Goal: Information Seeking & Learning: Find specific page/section

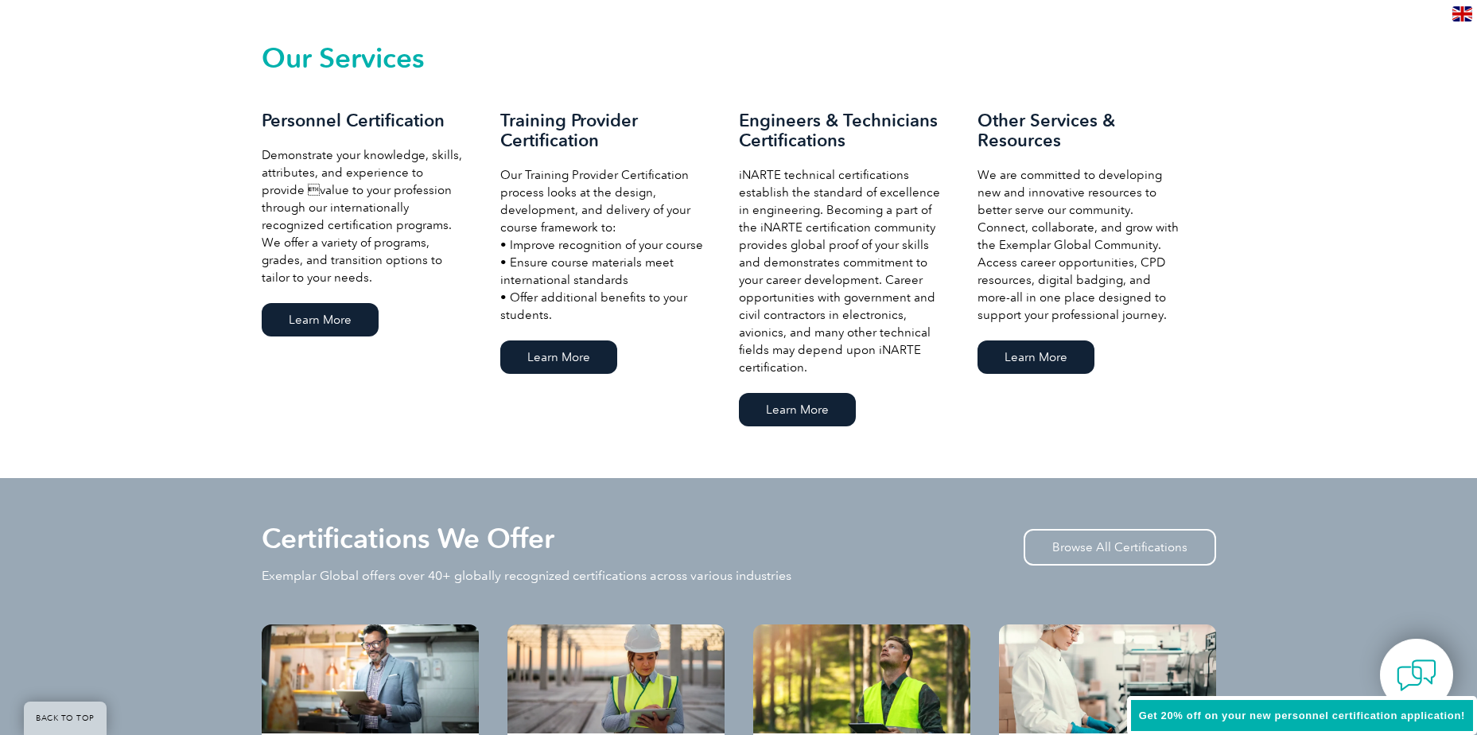
scroll to position [1431, 0]
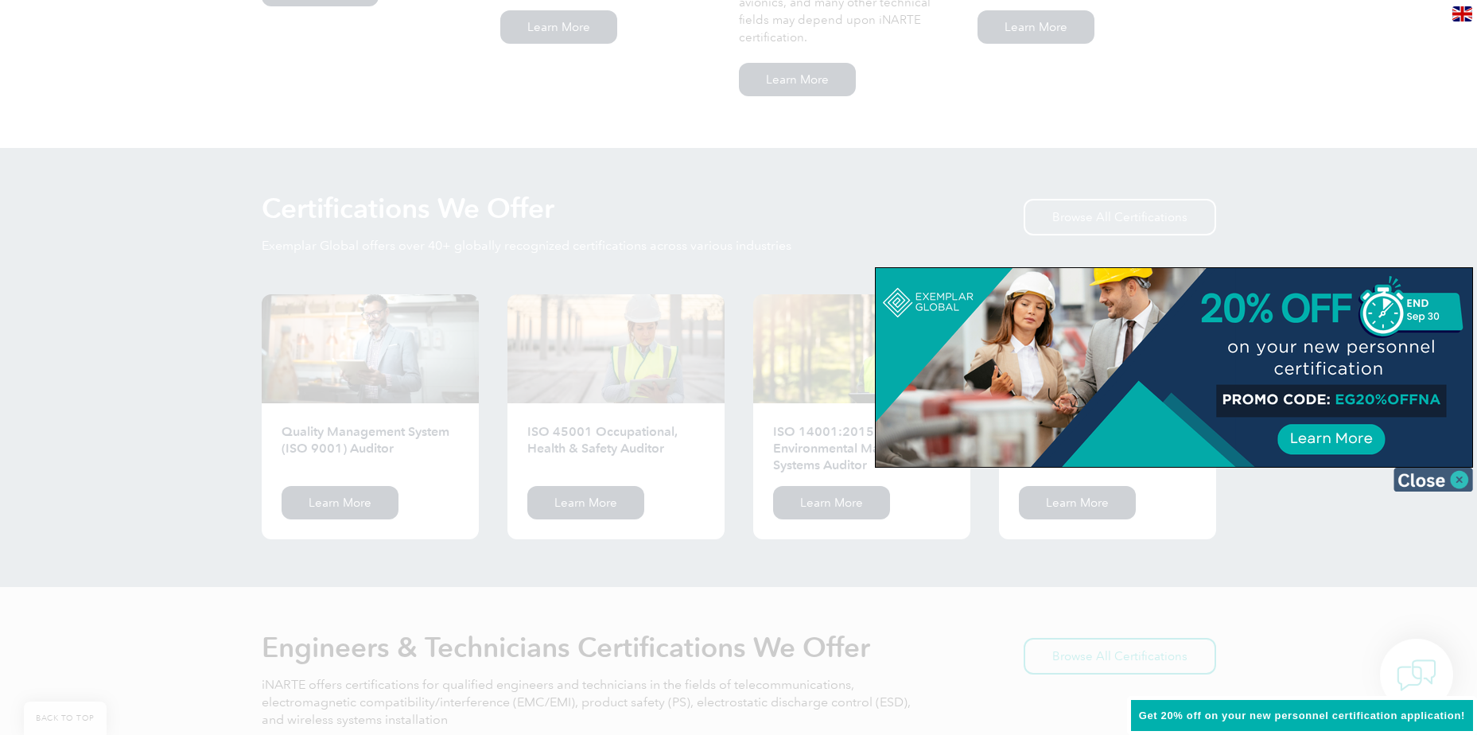
click at [1408, 477] on img at bounding box center [1433, 480] width 80 height 24
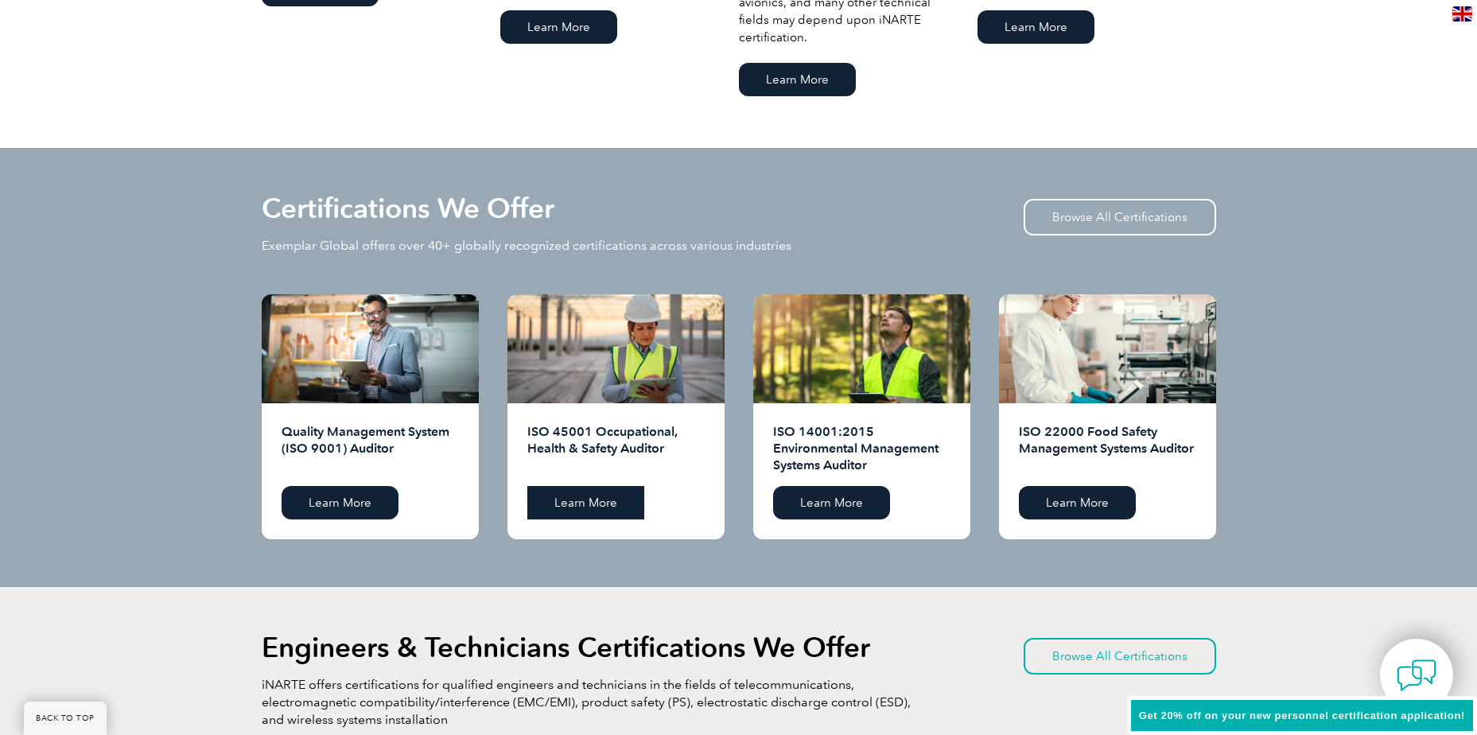
click at [605, 499] on link "Learn More" at bounding box center [585, 502] width 117 height 33
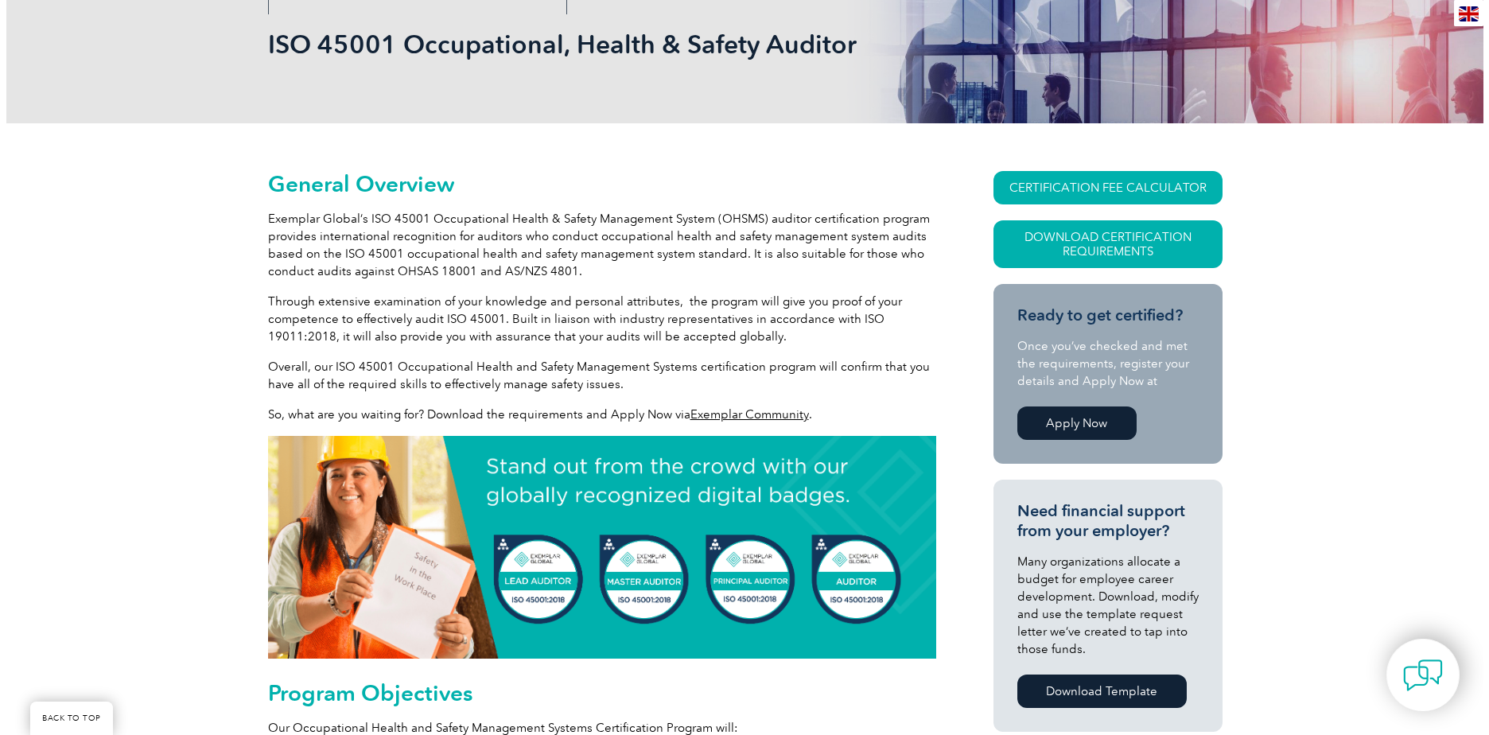
scroll to position [239, 0]
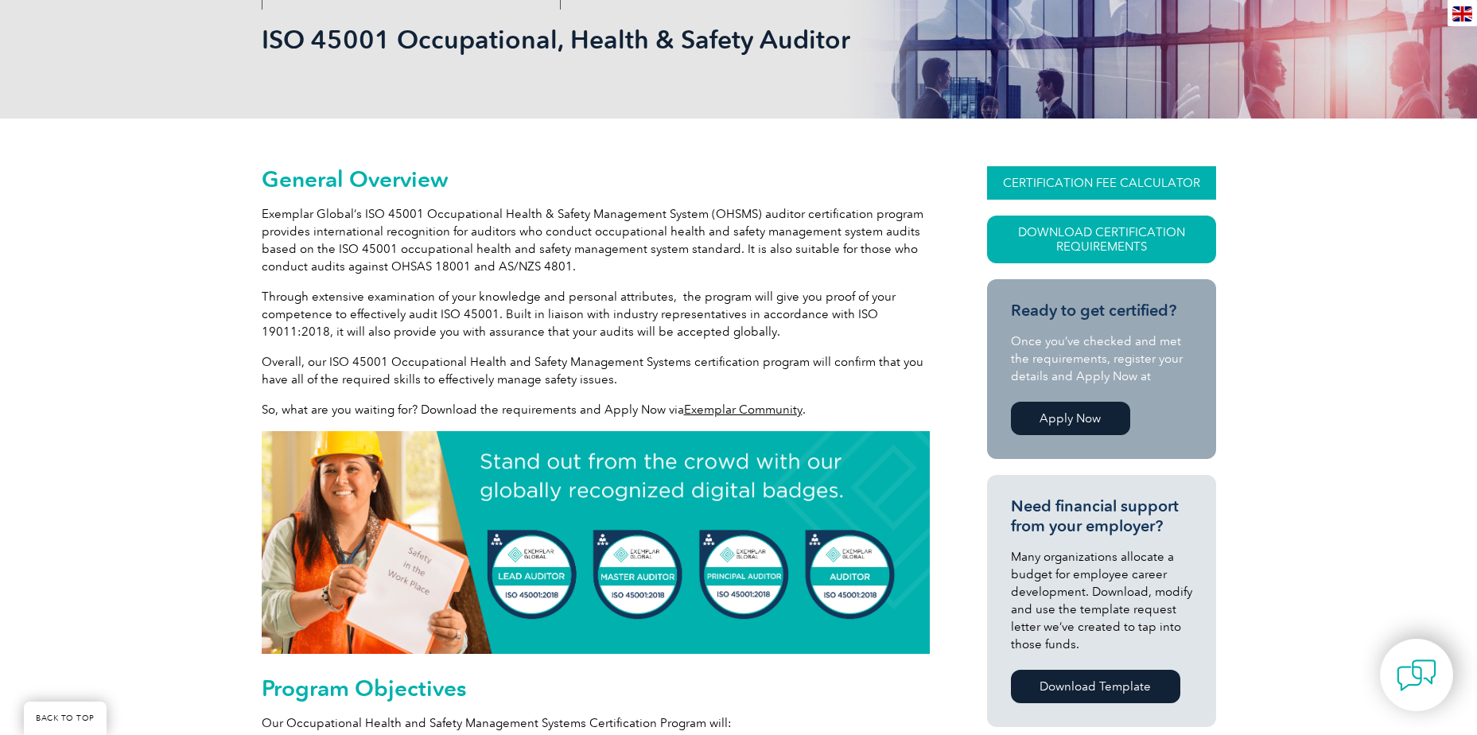
click at [1102, 188] on link "CERTIFICATION FEE CALCULATOR" at bounding box center [1101, 182] width 229 height 33
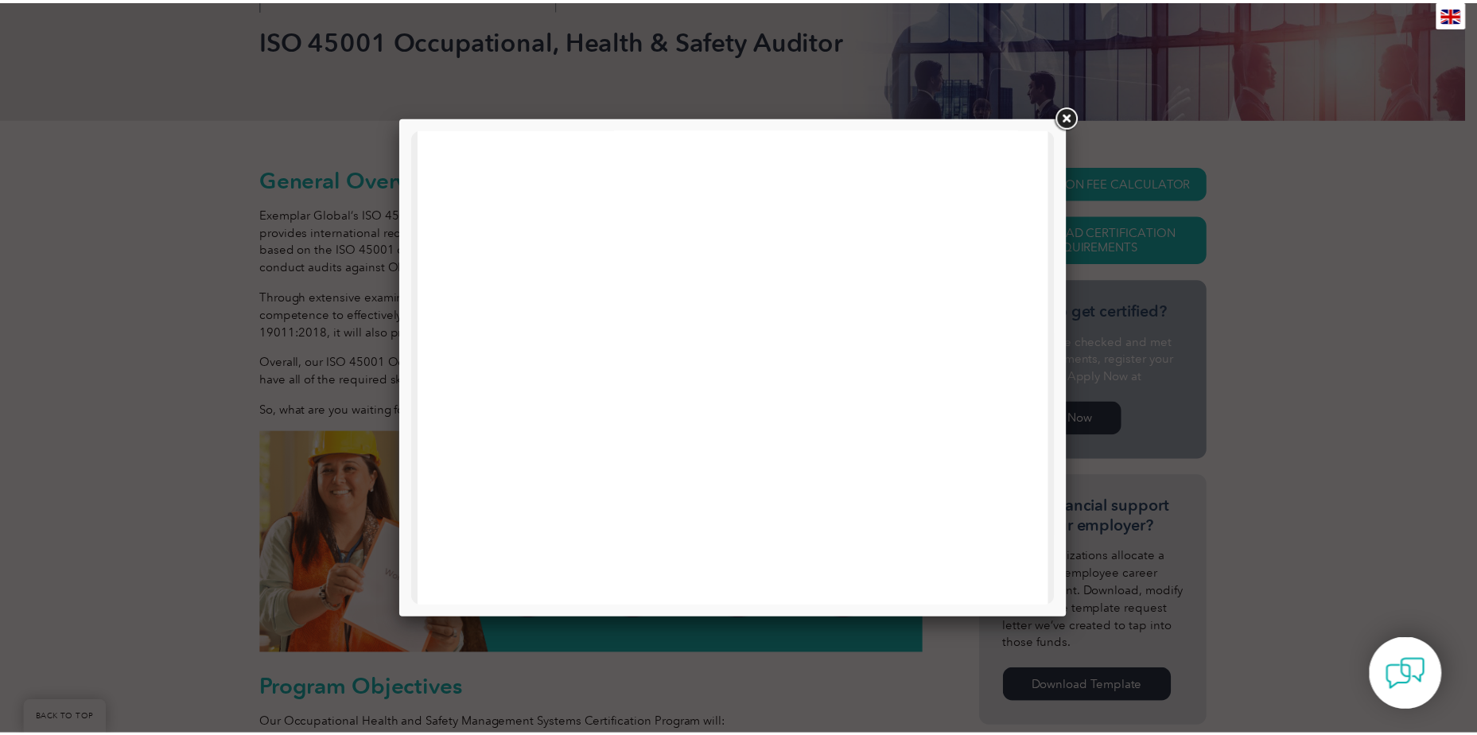
scroll to position [0, 0]
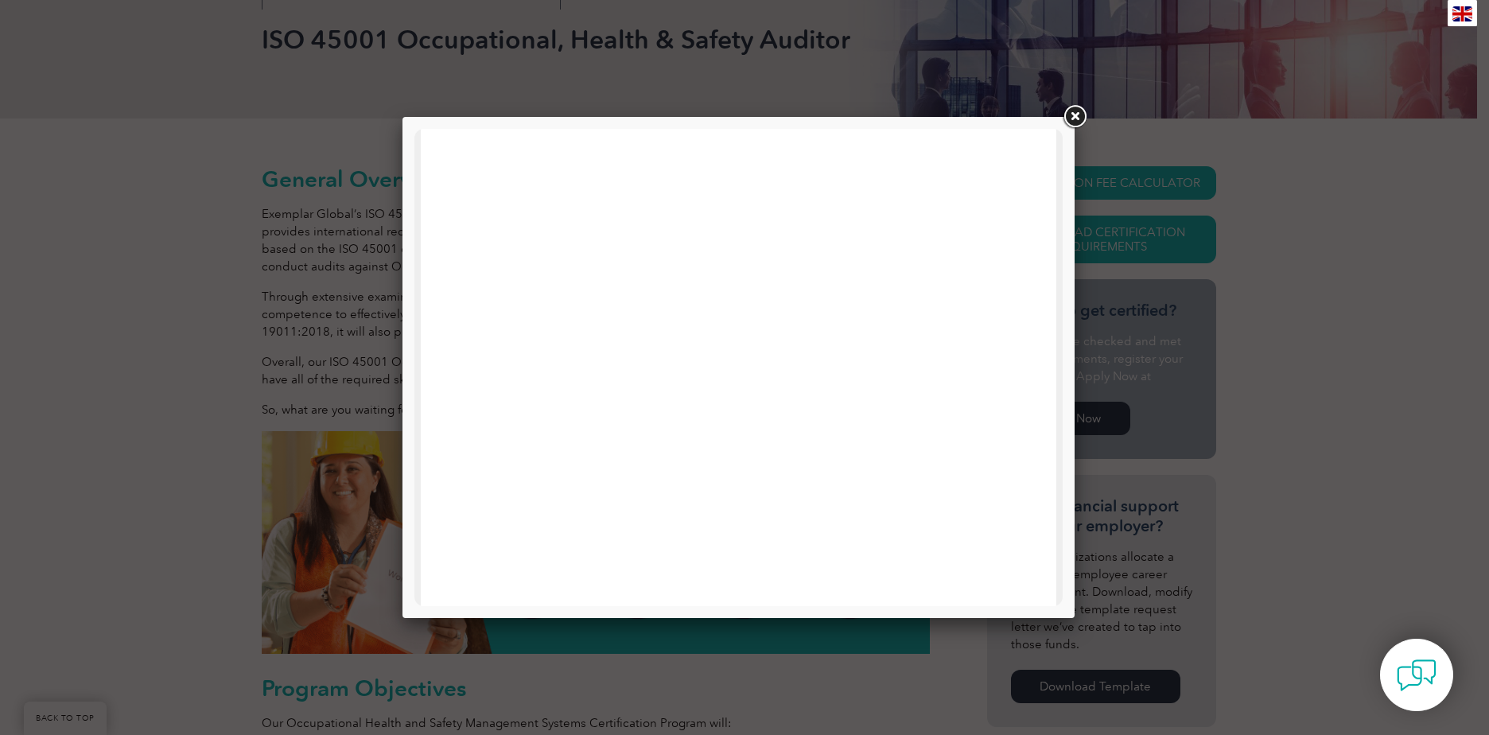
click at [1082, 113] on link at bounding box center [1074, 117] width 29 height 29
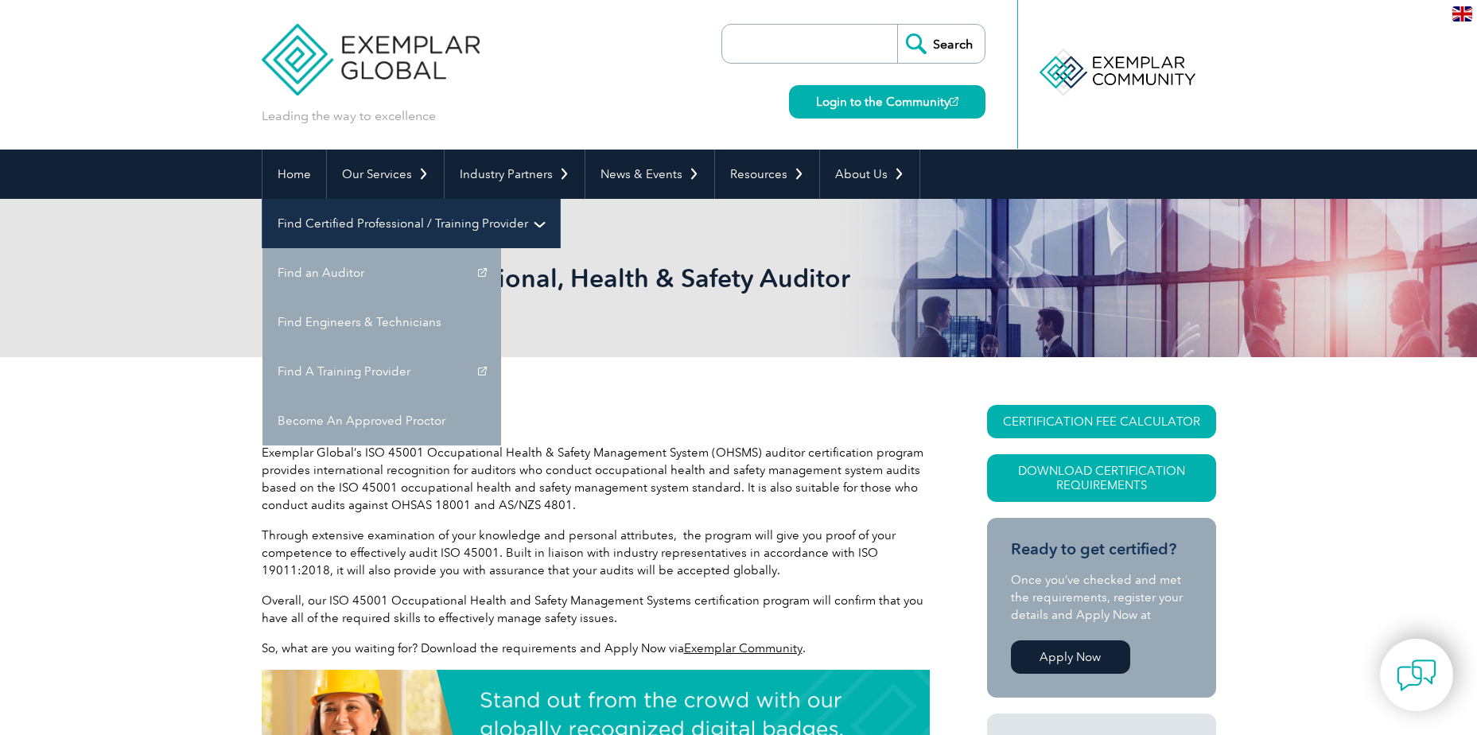
click at [560, 199] on link "Find Certified Professional / Training Provider" at bounding box center [410, 223] width 297 height 49
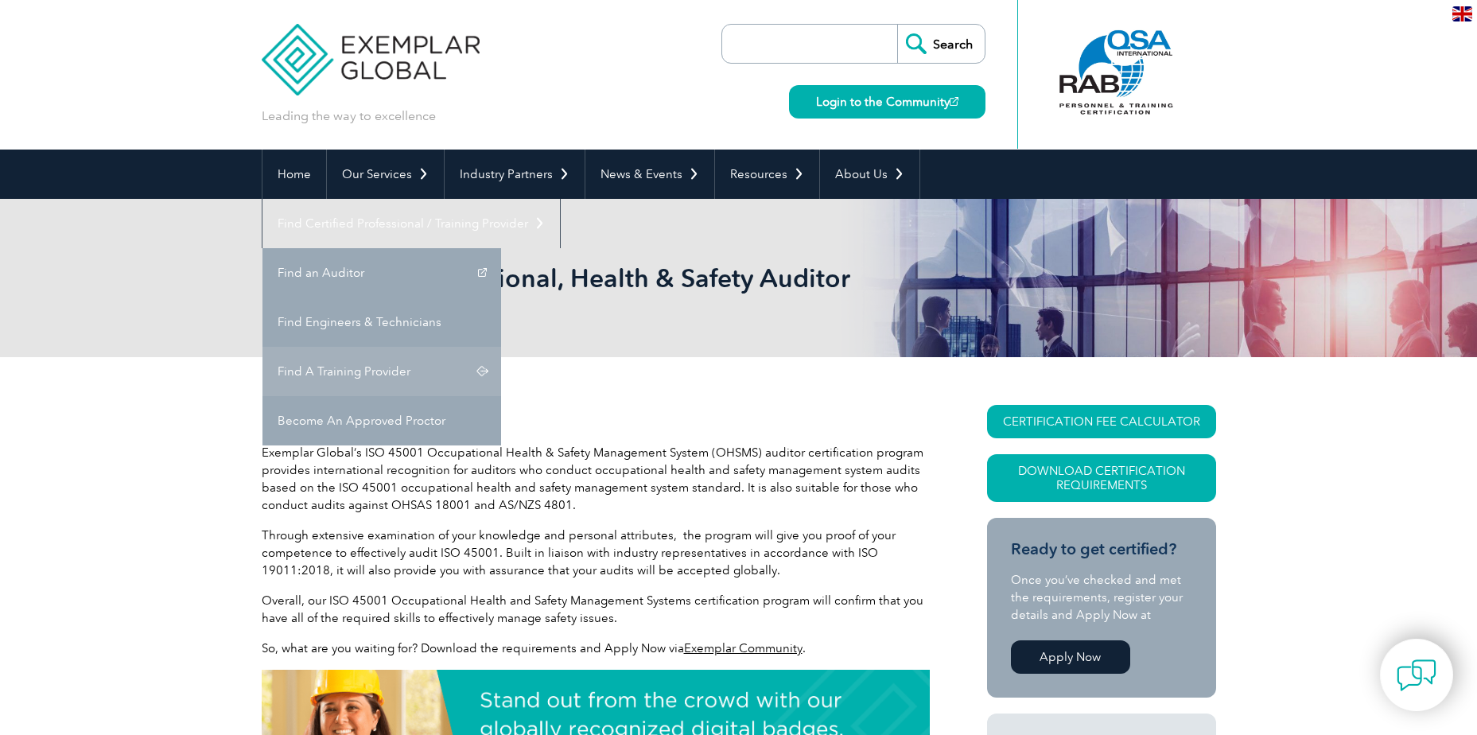
click at [501, 347] on link "Find A Training Provider" at bounding box center [381, 371] width 239 height 49
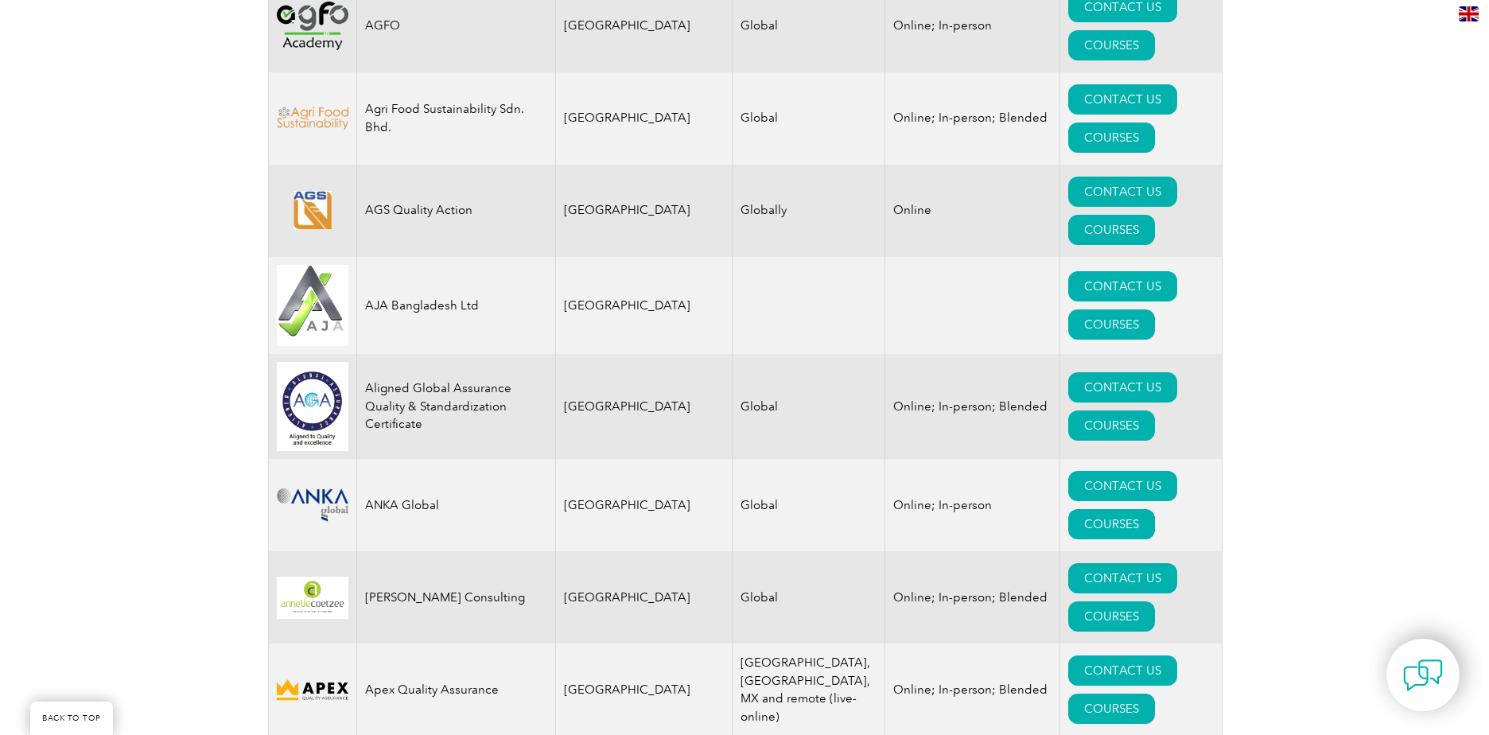
scroll to position [1670, 0]
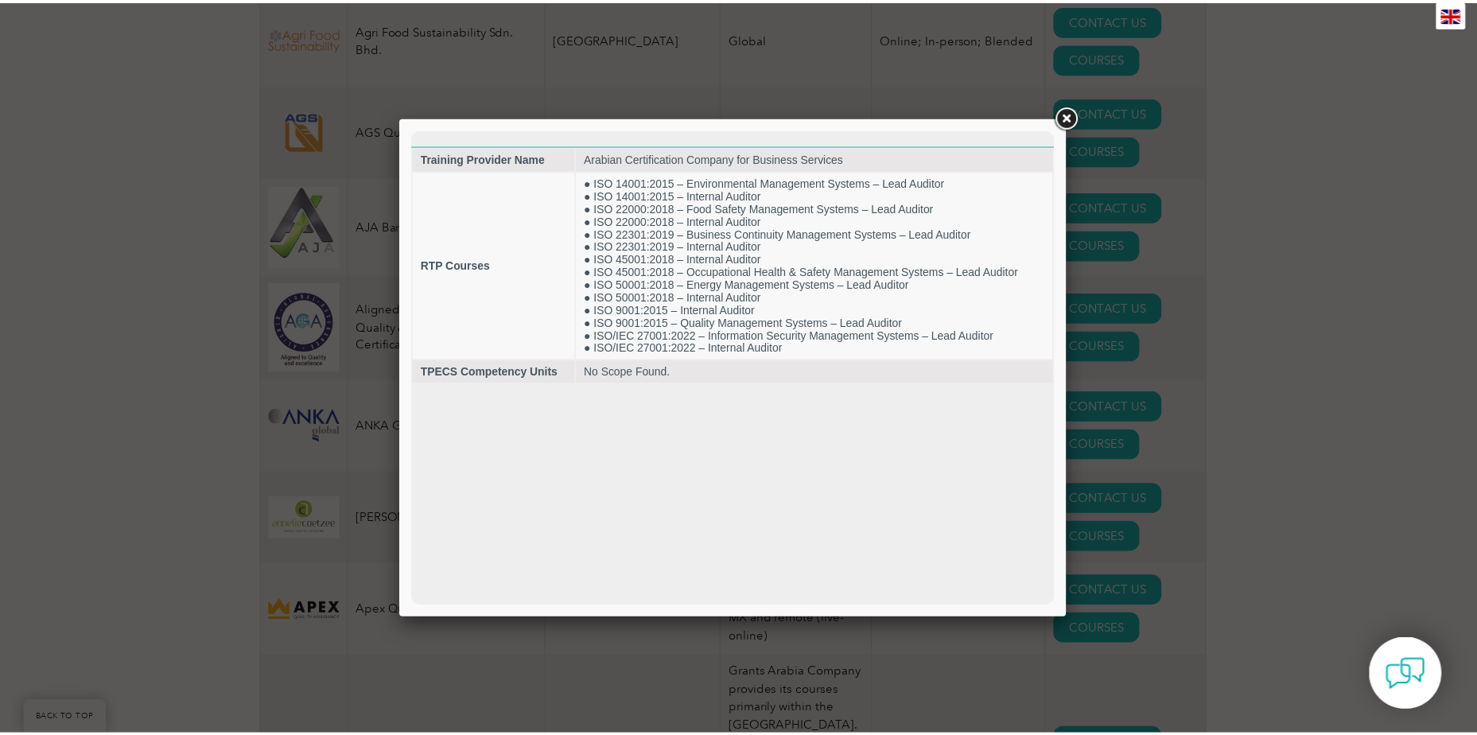
scroll to position [0, 0]
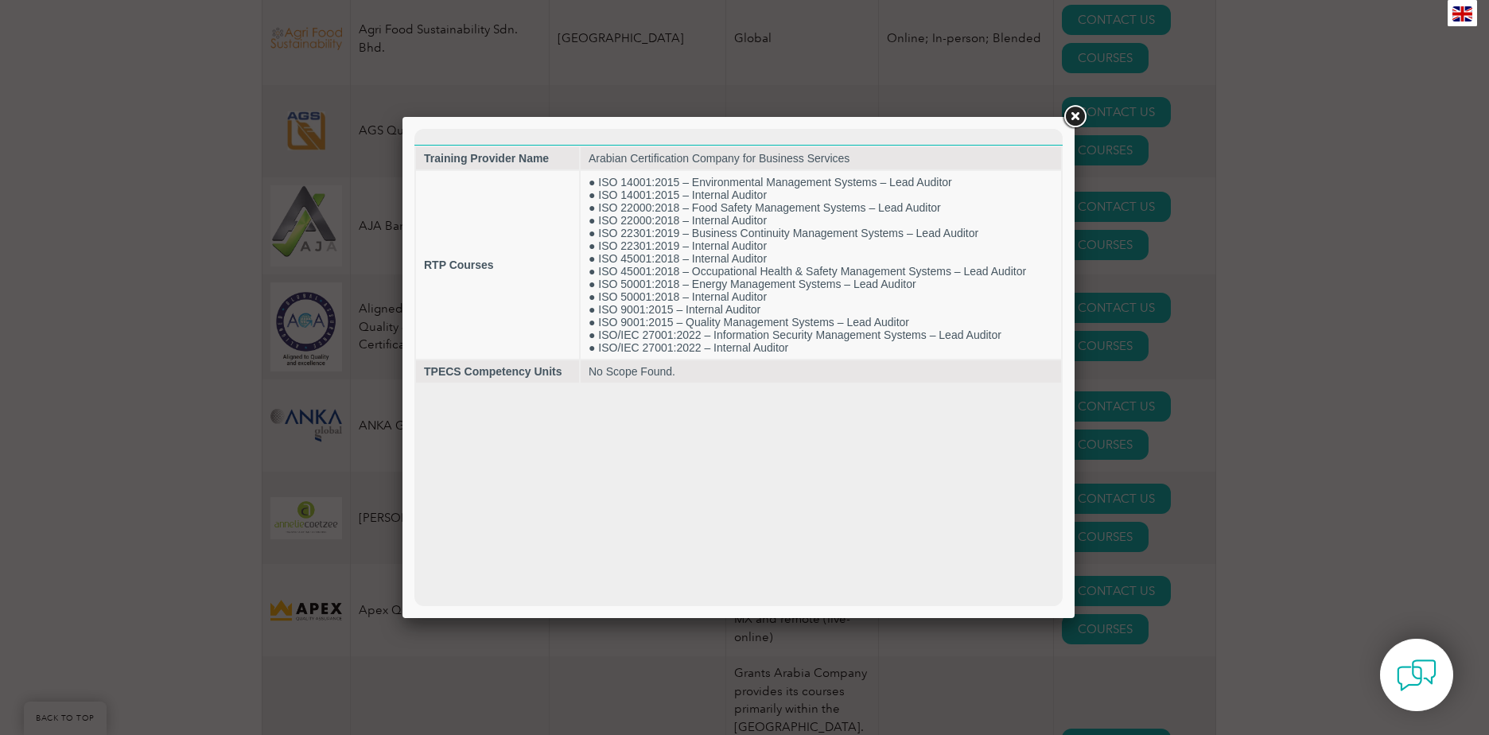
click at [1079, 115] on link at bounding box center [1074, 117] width 29 height 29
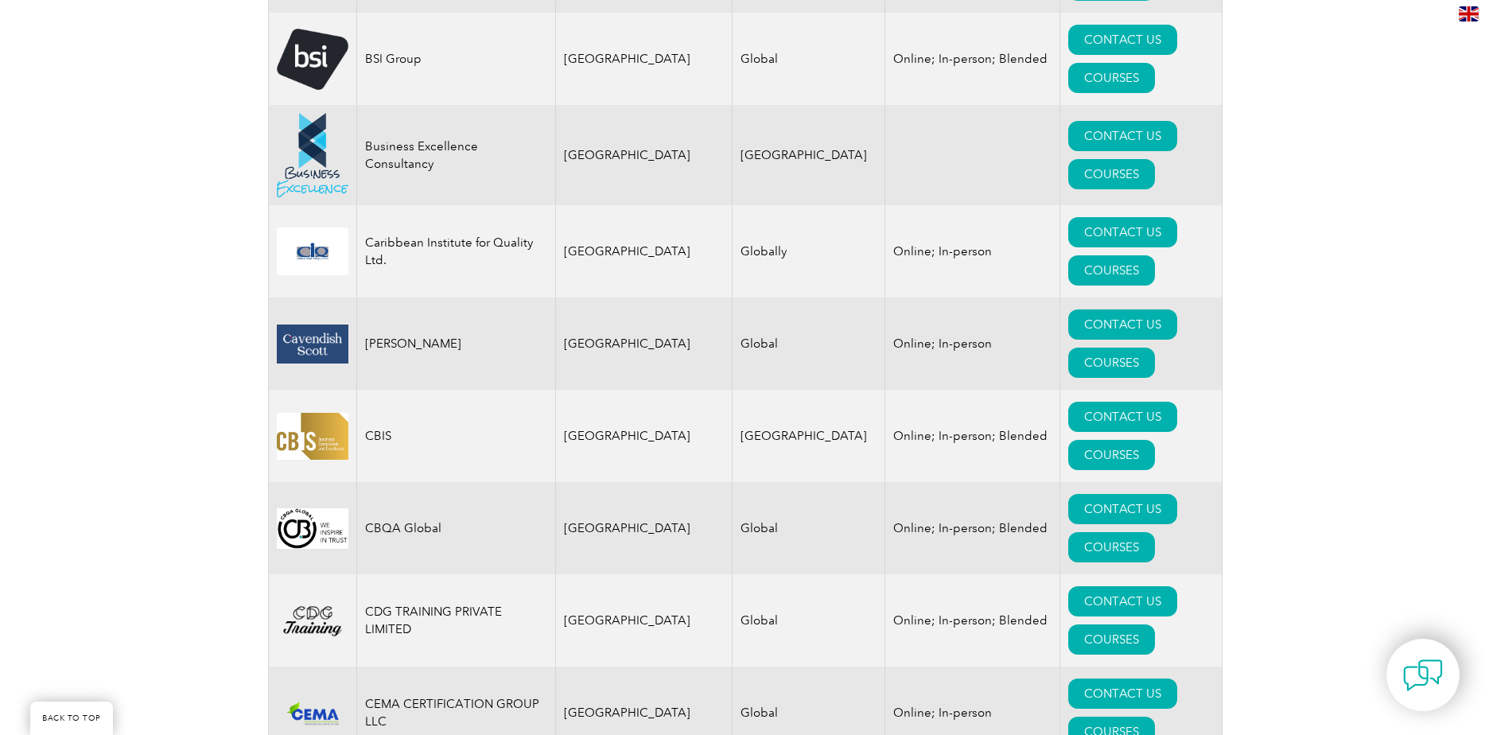
scroll to position [4453, 0]
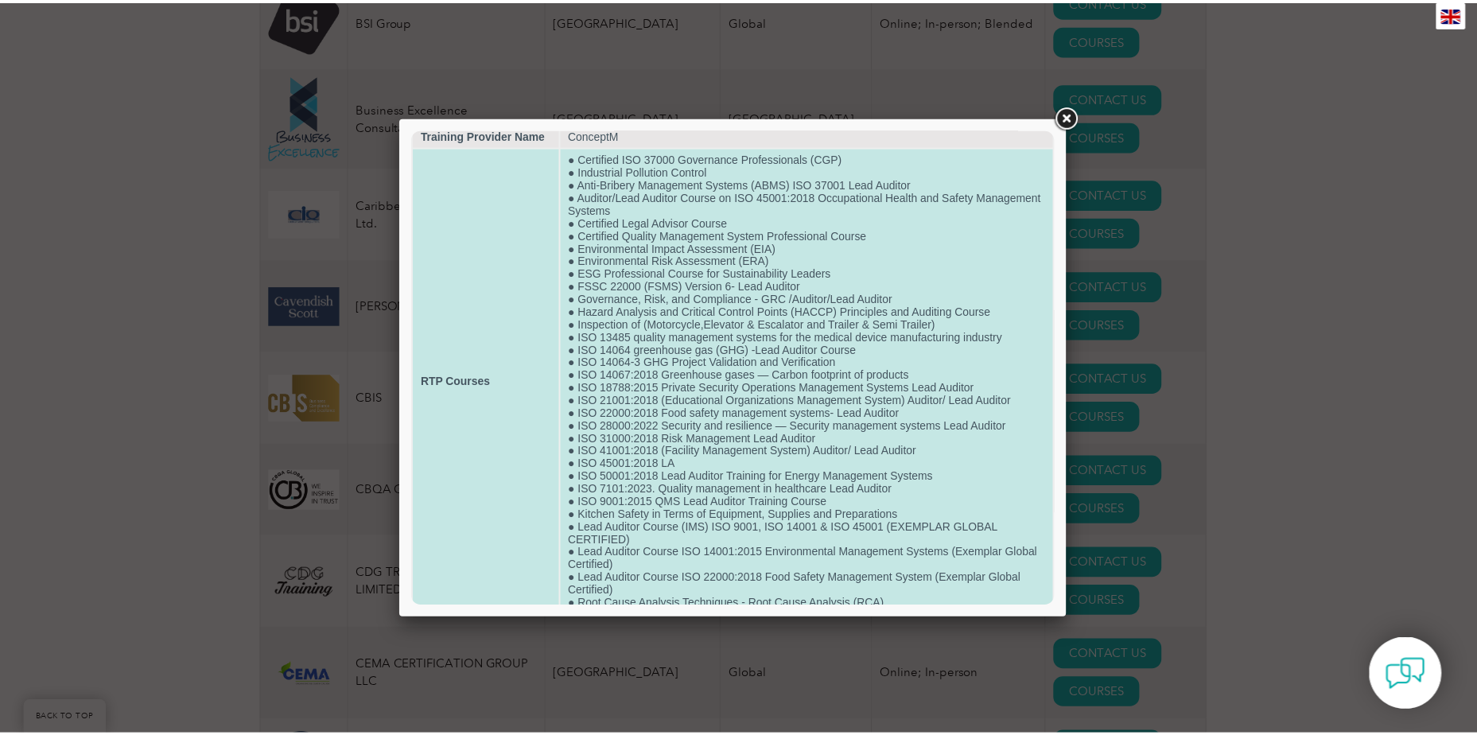
scroll to position [0, 0]
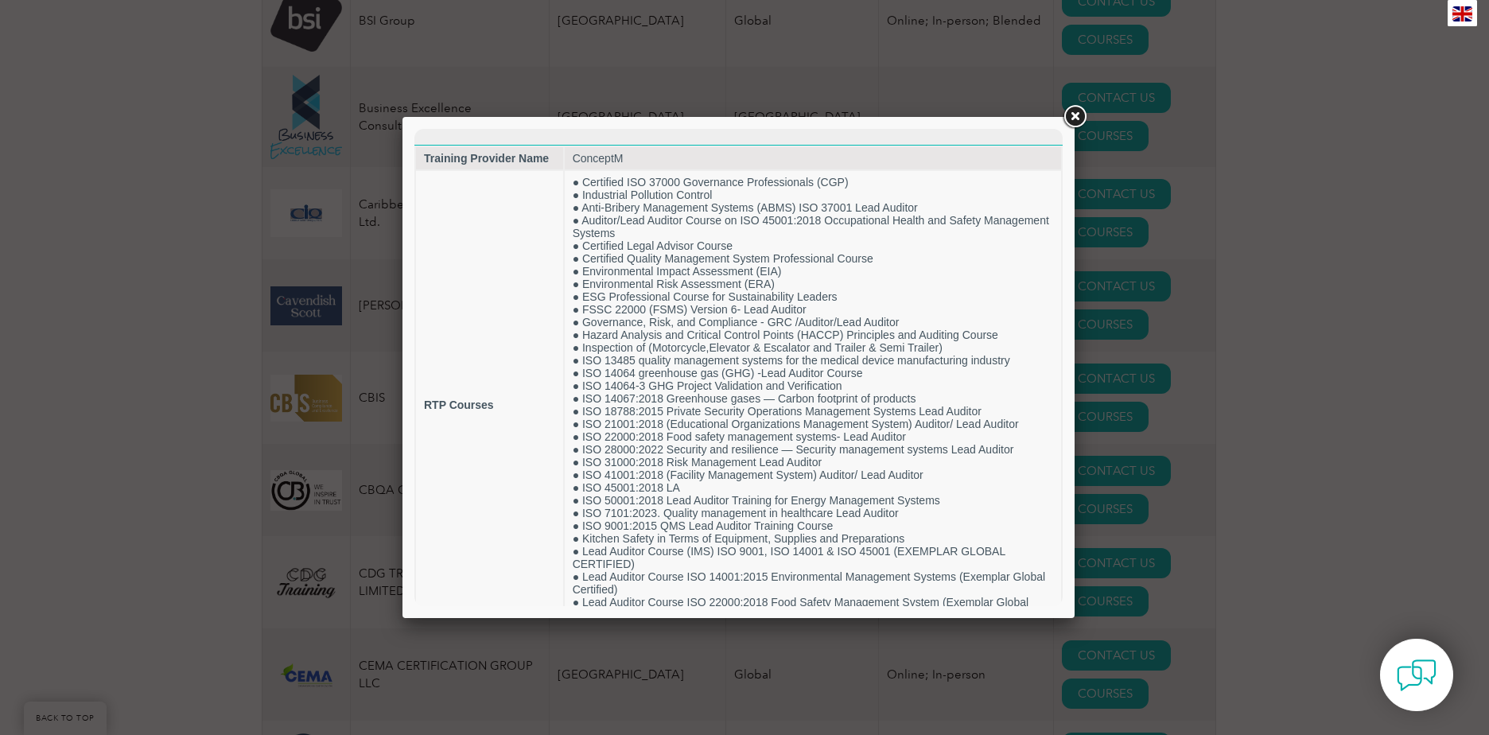
click at [1070, 115] on link at bounding box center [1074, 117] width 29 height 29
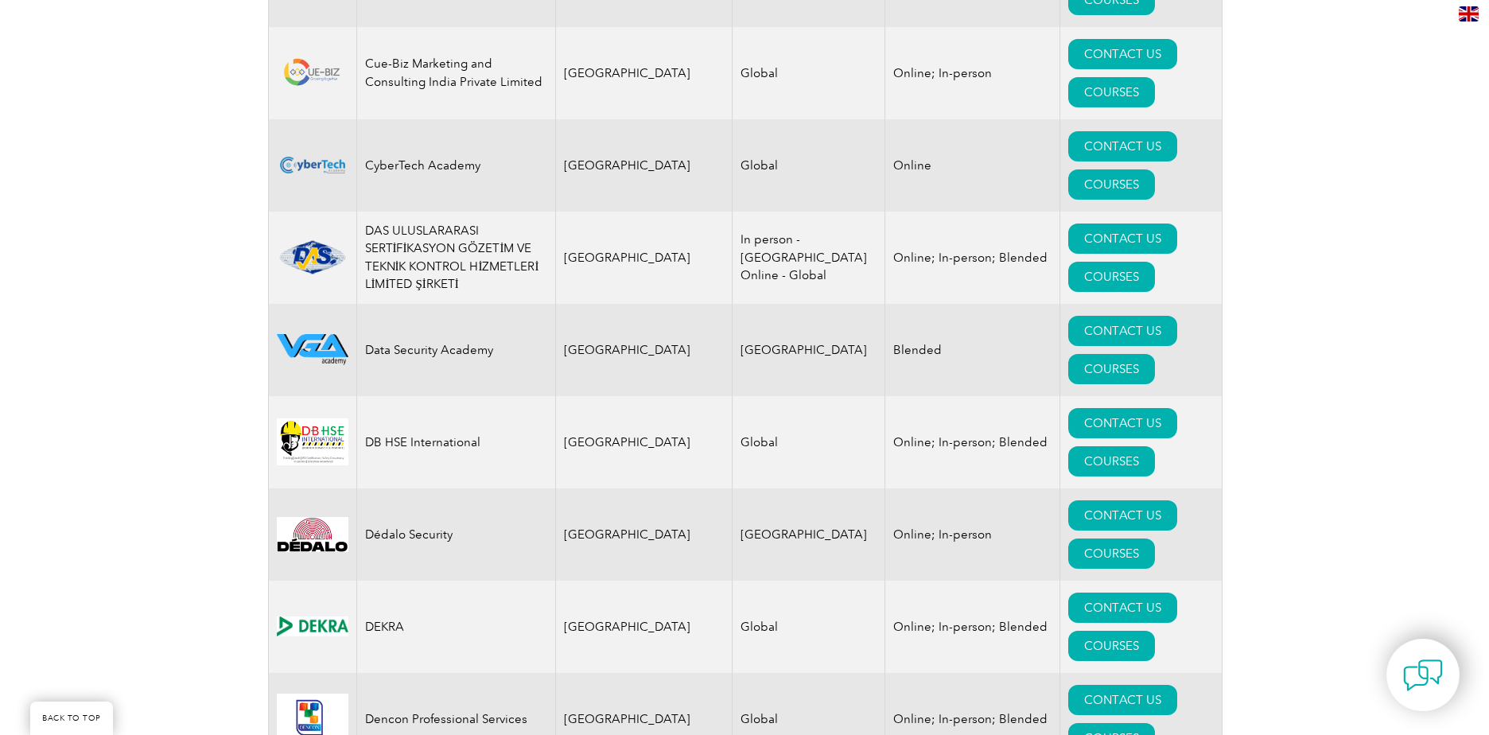
scroll to position [6680, 0]
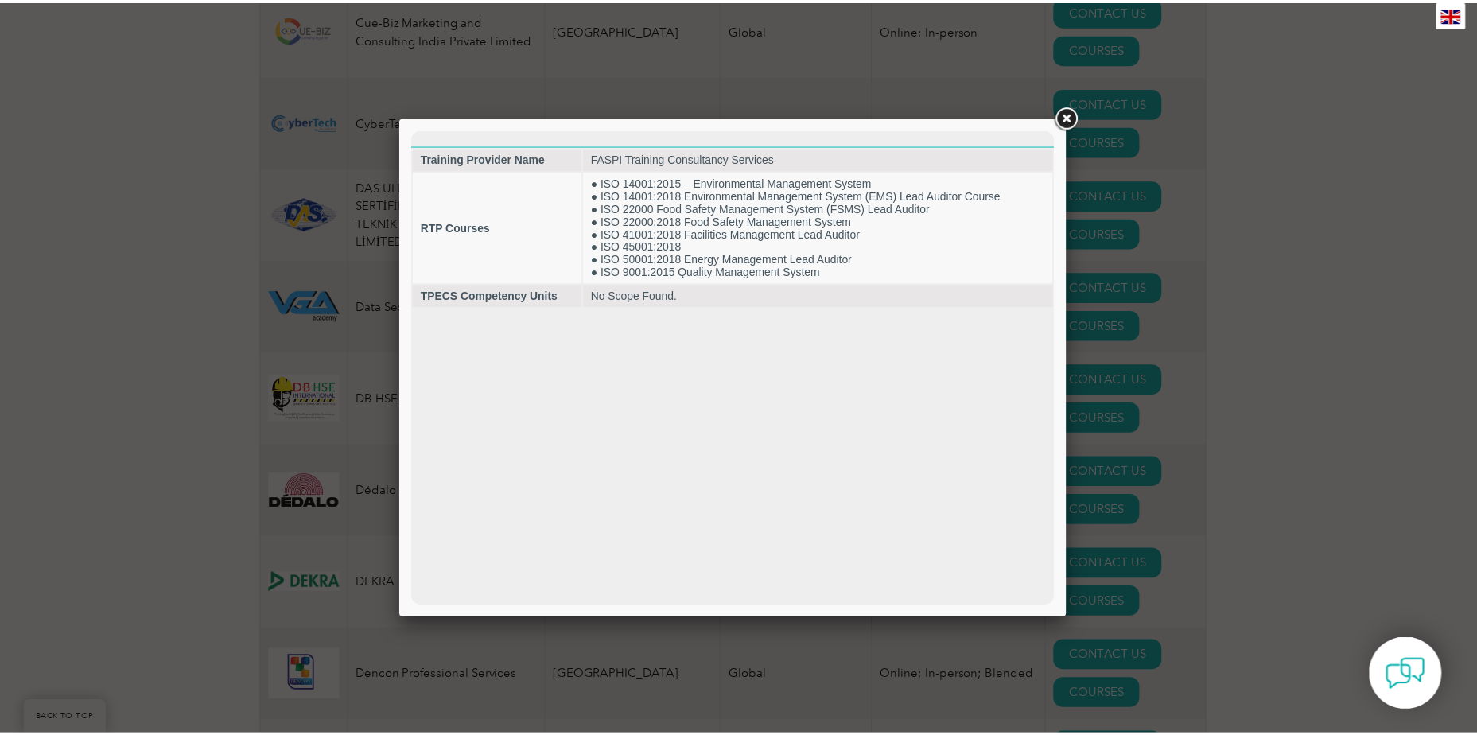
scroll to position [0, 0]
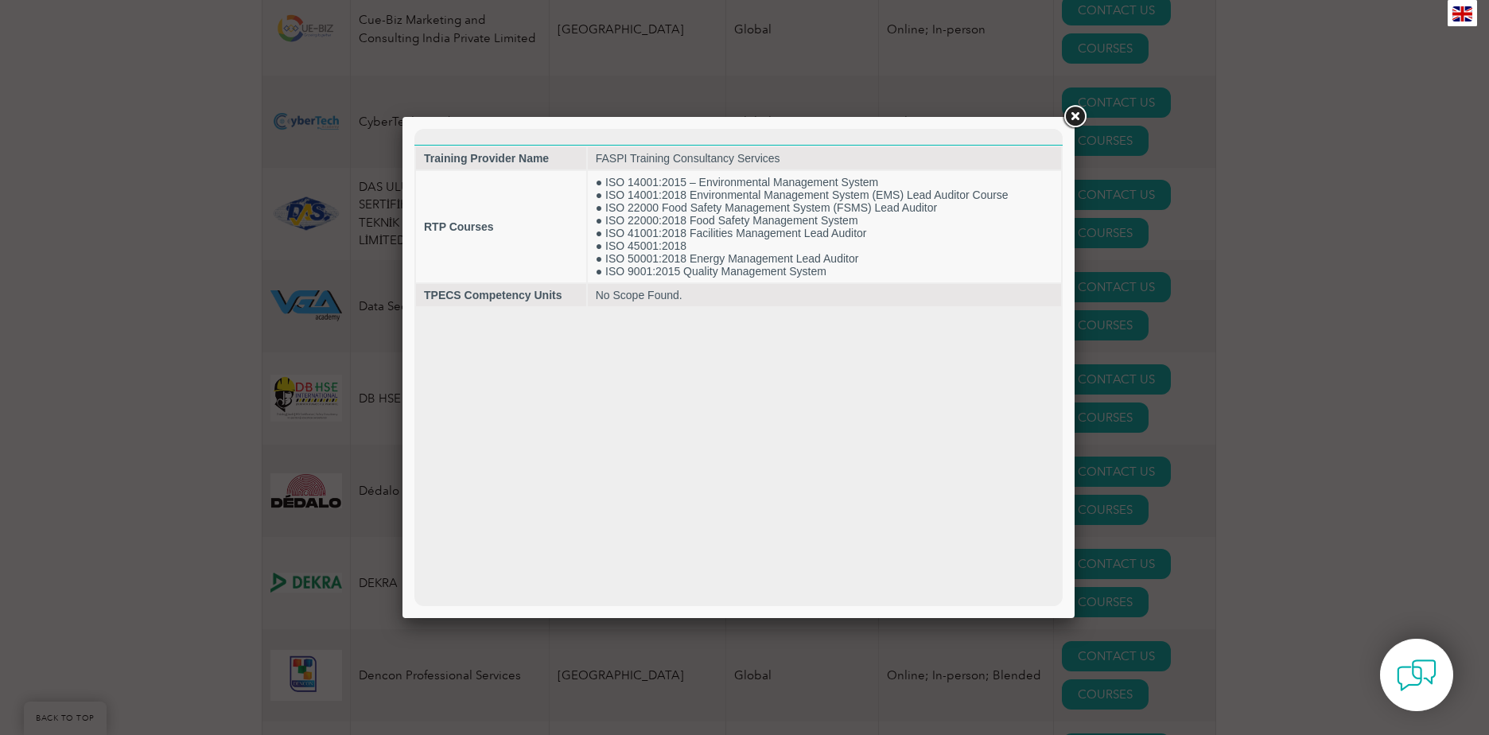
click at [1074, 117] on link at bounding box center [1074, 117] width 29 height 29
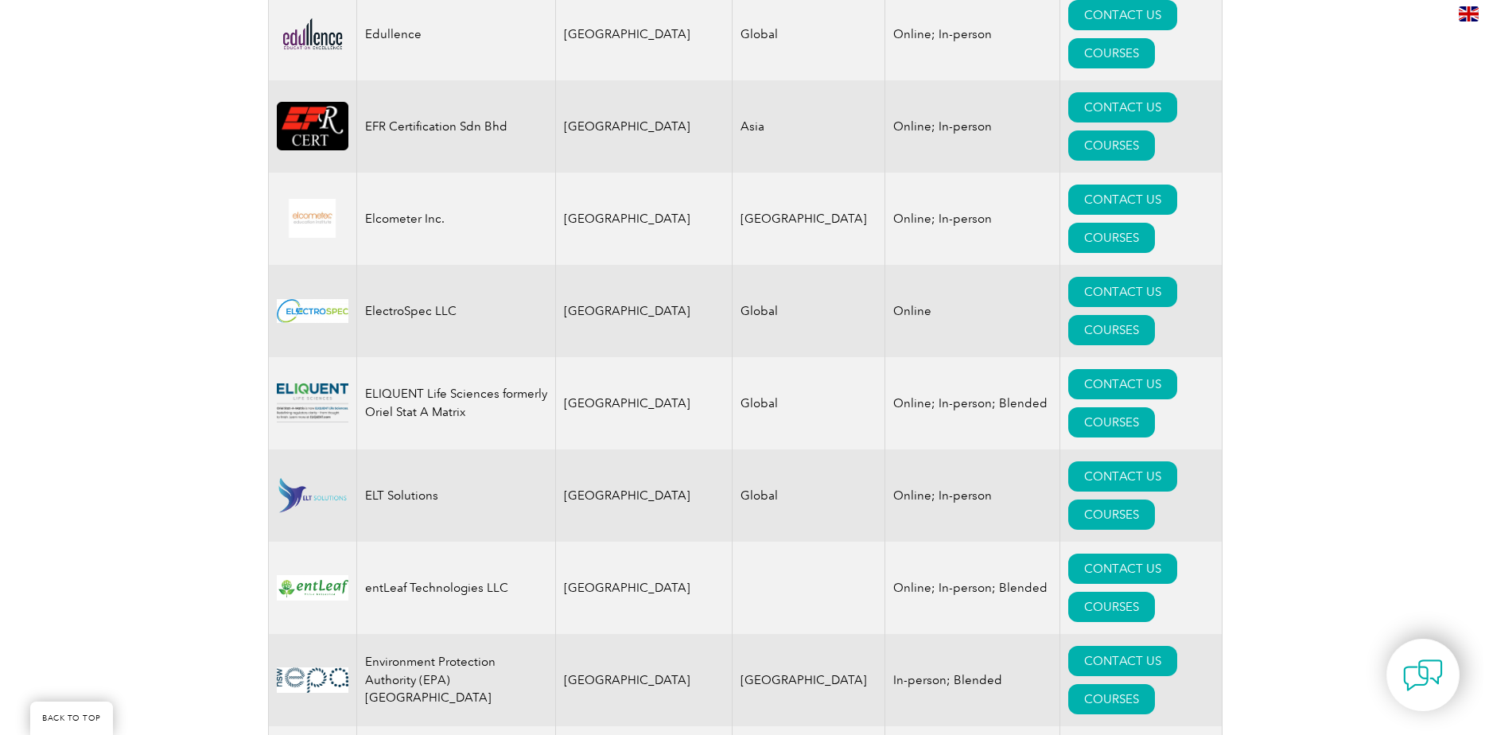
scroll to position [7793, 0]
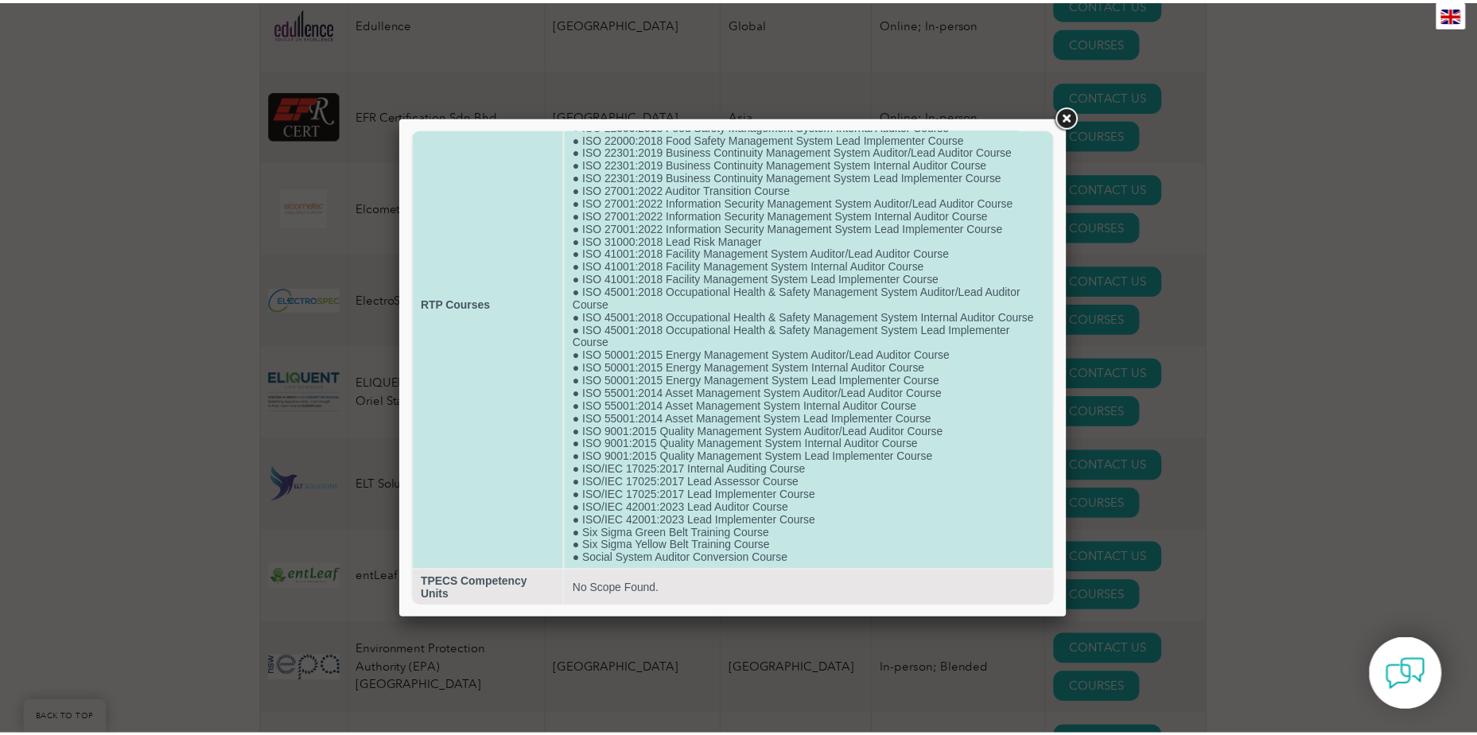
scroll to position [134, 0]
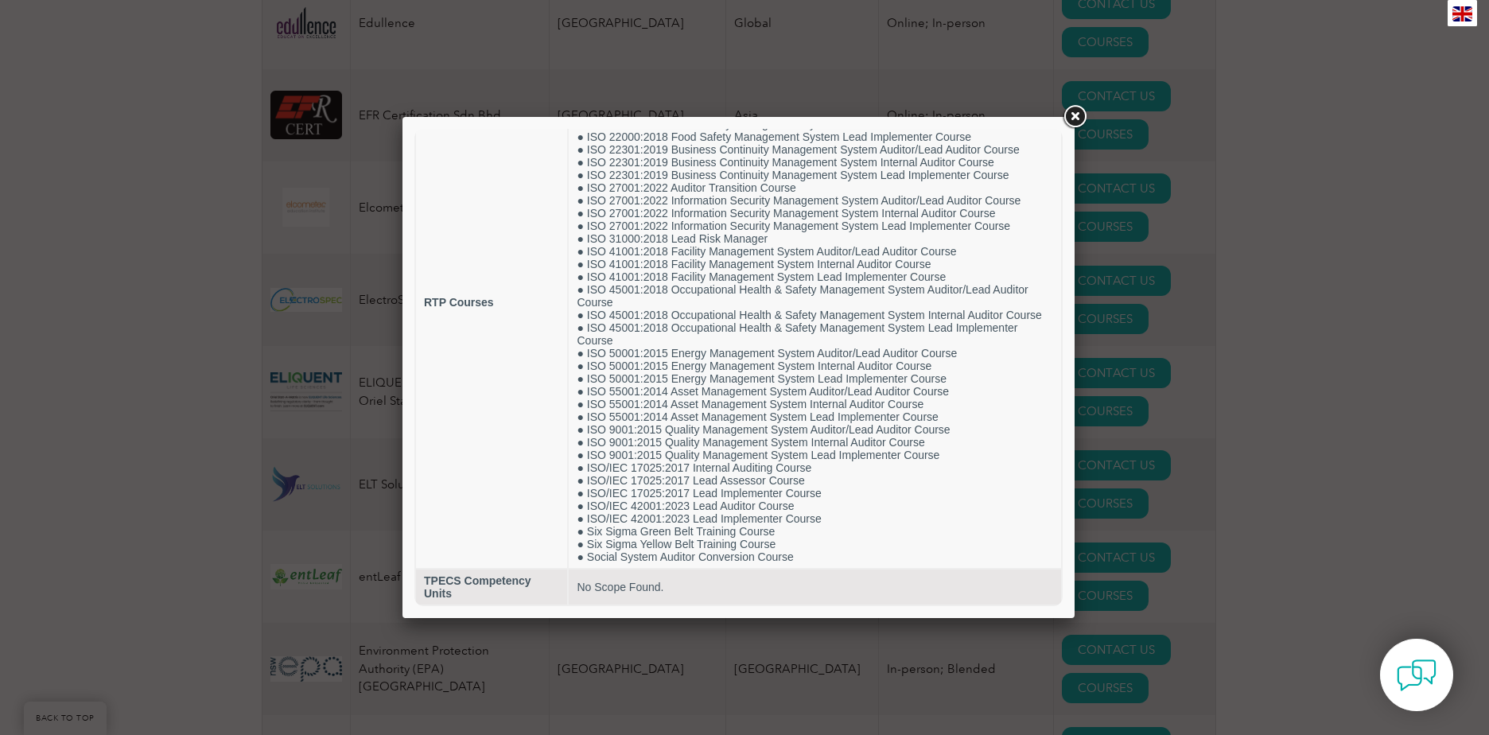
click at [1077, 111] on link at bounding box center [1074, 117] width 29 height 29
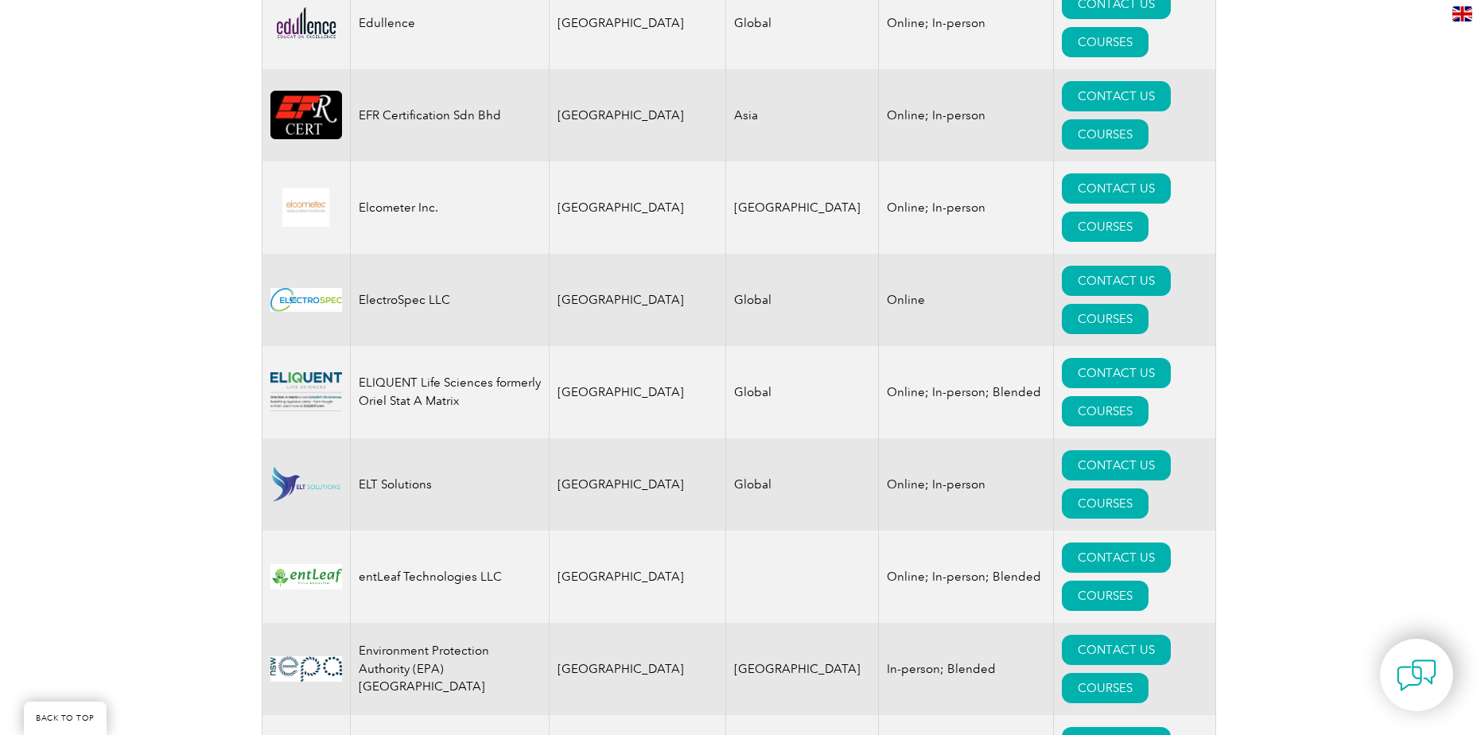
drag, startPoint x: 361, startPoint y: 272, endPoint x: 445, endPoint y: 286, distance: 85.5
copy td "HSEQ Professionals (SMC-PVT.) Limited"
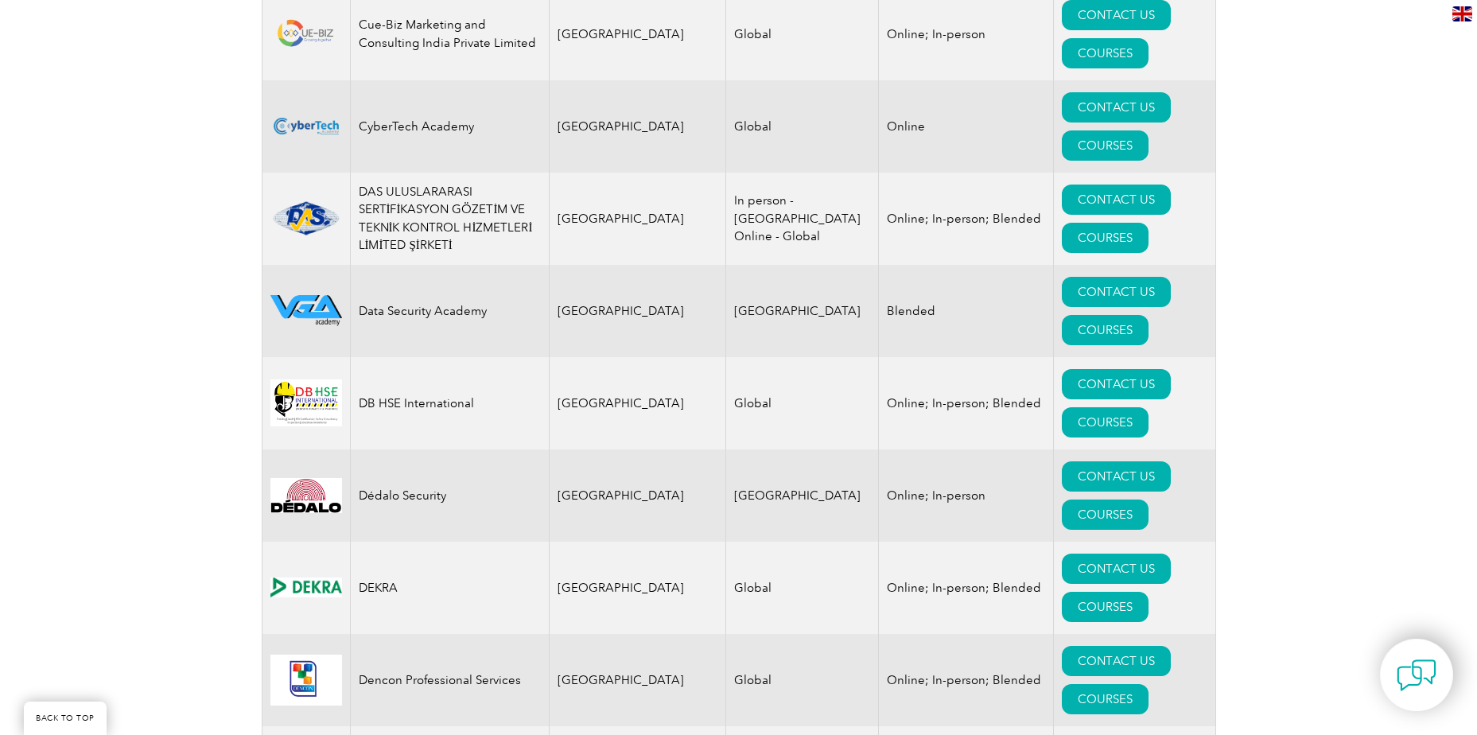
scroll to position [6521, 0]
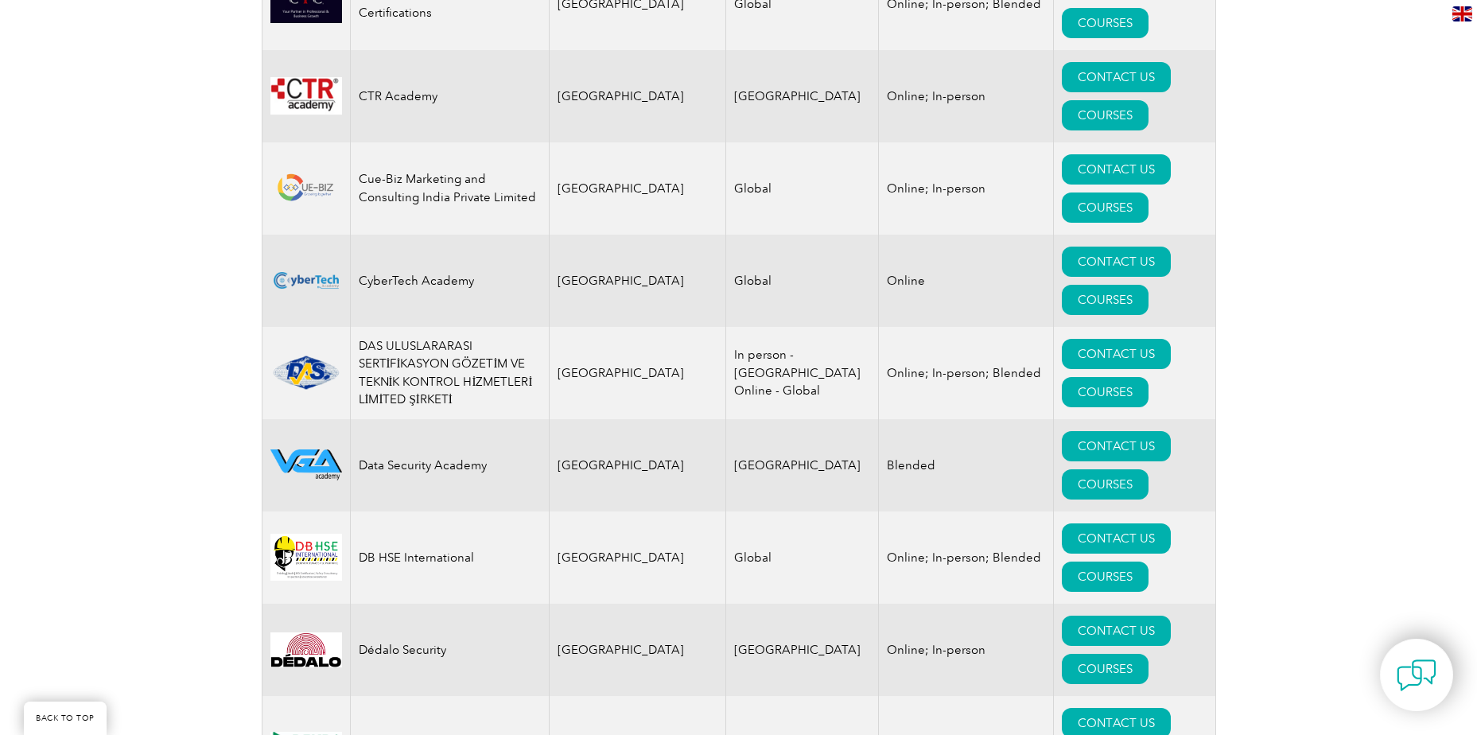
drag, startPoint x: 359, startPoint y: 238, endPoint x: 441, endPoint y: 239, distance: 81.9
copy td "Famous Arabia"
